Goal: Task Accomplishment & Management: Manage account settings

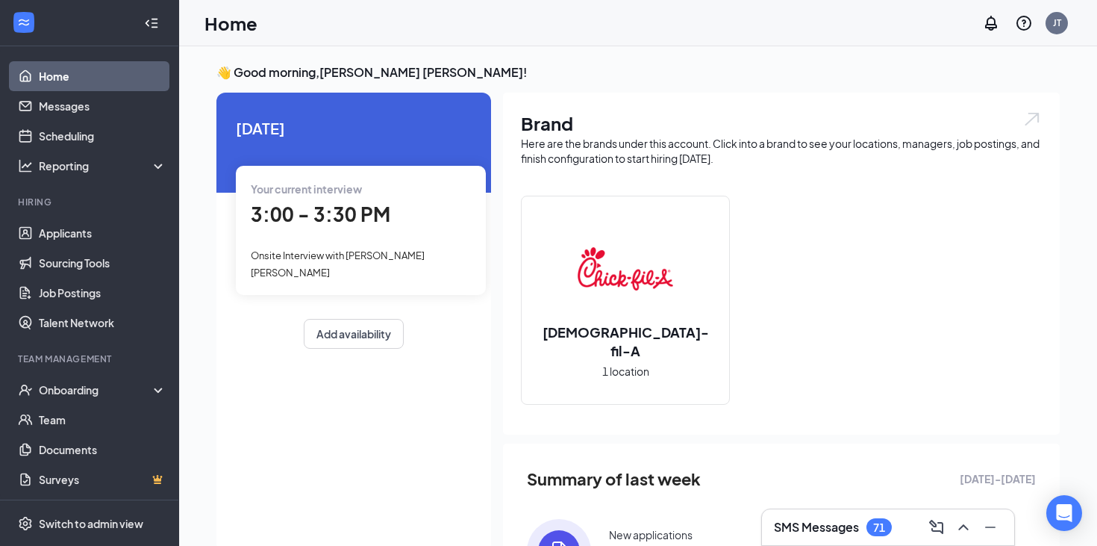
click at [368, 258] on span "Onsite Interview with Amy Garcia Cruz" at bounding box center [338, 263] width 174 height 28
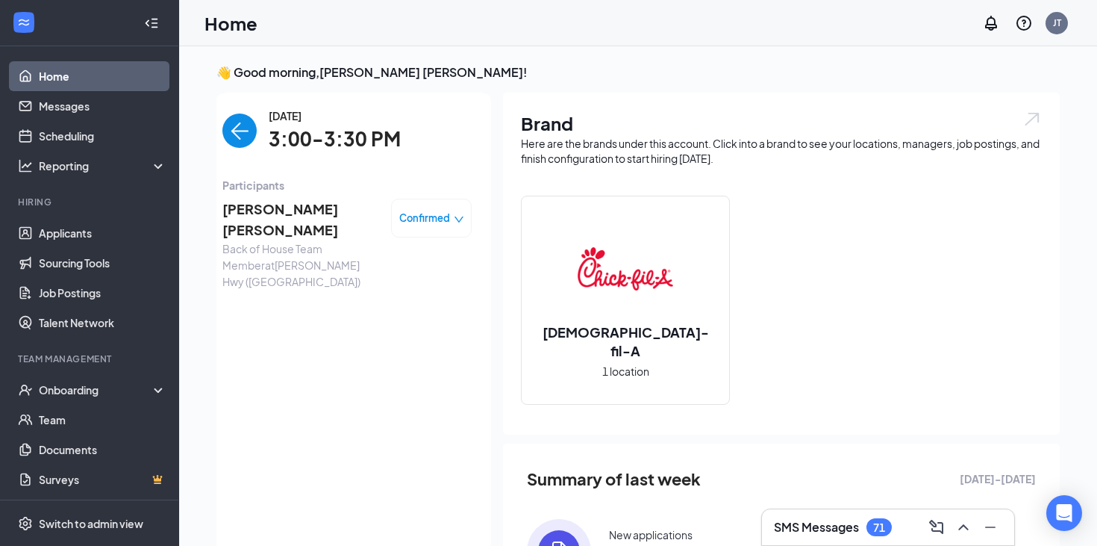
scroll to position [6, 0]
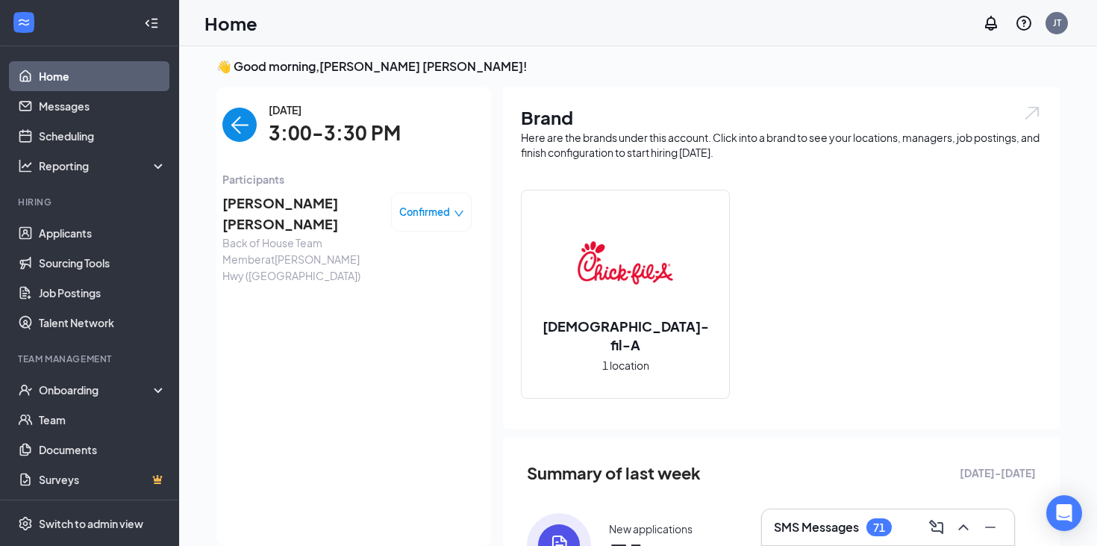
click at [262, 200] on span "[PERSON_NAME] [PERSON_NAME]" at bounding box center [300, 214] width 157 height 43
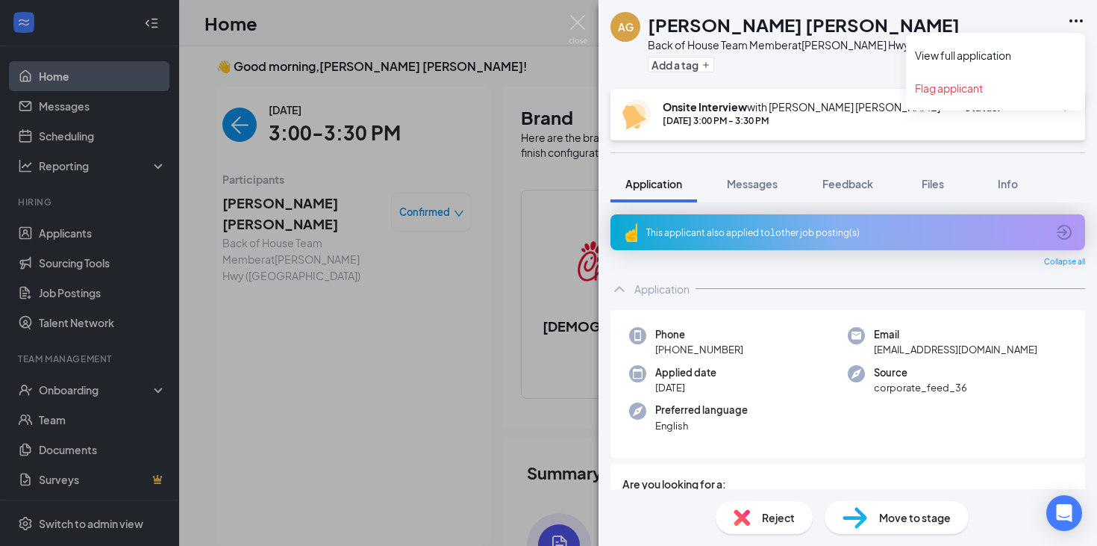
click at [1074, 22] on icon "Ellipses" at bounding box center [1077, 21] width 18 height 18
click at [984, 54] on link "View full application" at bounding box center [995, 55] width 161 height 15
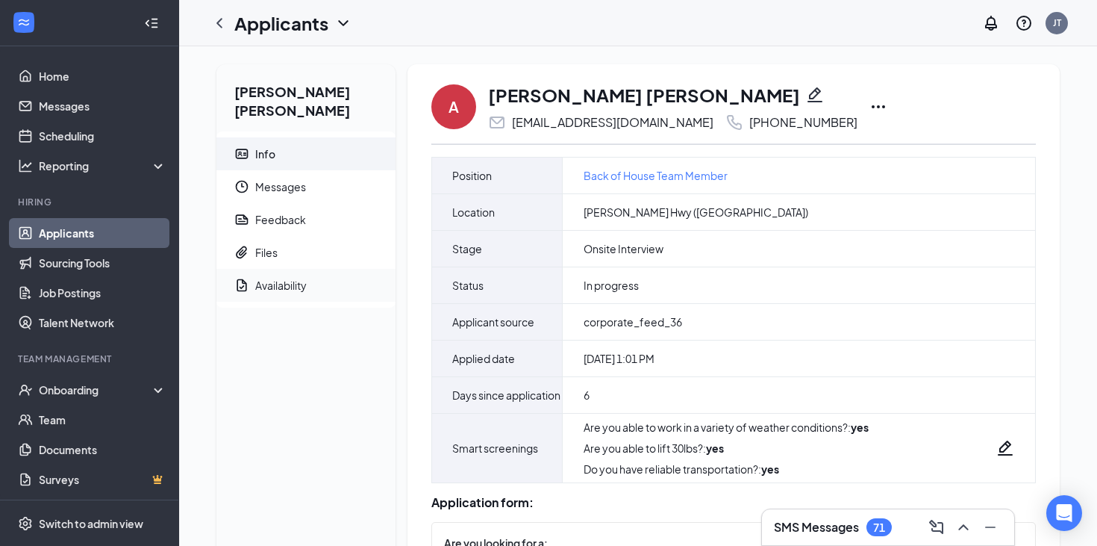
click at [268, 278] on div "Availability" at bounding box center [281, 285] width 52 height 15
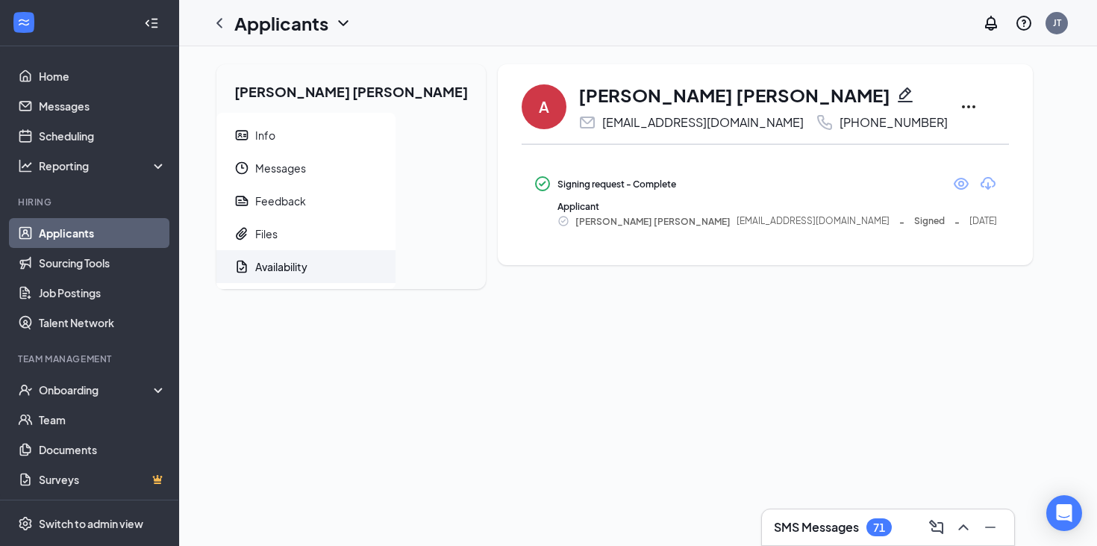
click at [569, 212] on div "Applicant" at bounding box center [778, 206] width 440 height 13
click at [979, 183] on icon "Download" at bounding box center [988, 184] width 18 height 18
click at [953, 181] on icon "Eye" at bounding box center [962, 184] width 18 height 18
